Goal: Obtain resource: Download file/media

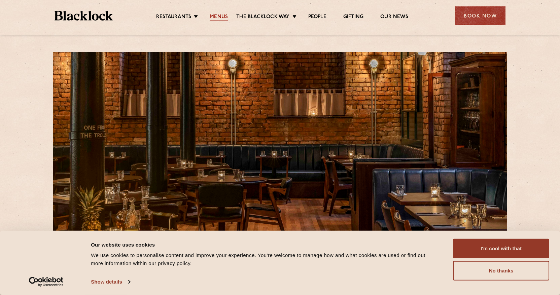
click at [219, 18] on link "Menus" at bounding box center [219, 17] width 18 height 7
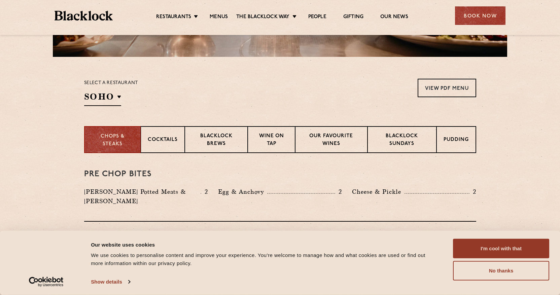
scroll to position [200, 0]
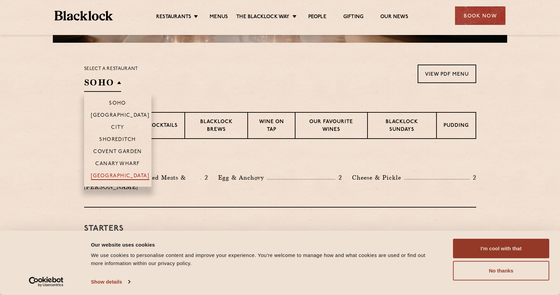
click at [113, 177] on p "[GEOGRAPHIC_DATA]" at bounding box center [120, 176] width 59 height 7
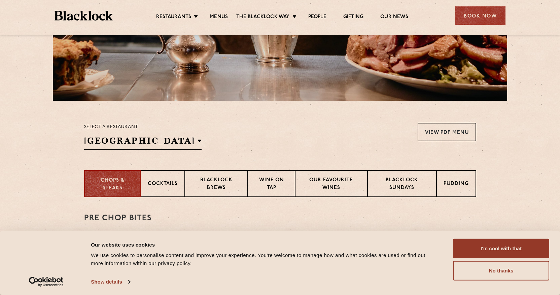
scroll to position [224, 0]
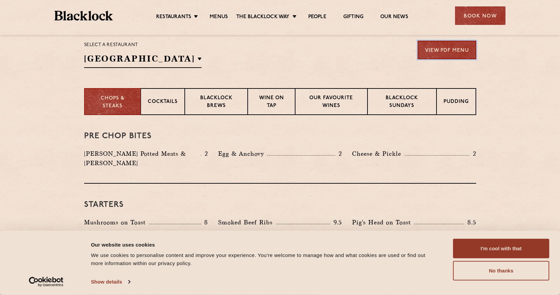
click at [433, 51] on link "View PDF Menu" at bounding box center [447, 50] width 59 height 19
